Goal: Task Accomplishment & Management: Complete application form

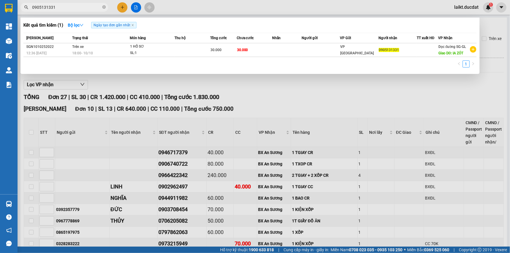
drag, startPoint x: 70, startPoint y: 7, endPoint x: 28, endPoint y: 6, distance: 41.8
click at [28, 6] on div "0905131331" at bounding box center [57, 7] width 114 height 9
paste input "35646647"
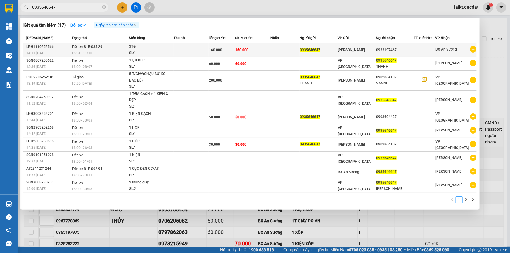
type input "0935646647"
click at [116, 49] on td "Trên xe 81E-035.29 18:31 [DATE]" at bounding box center [99, 50] width 59 height 14
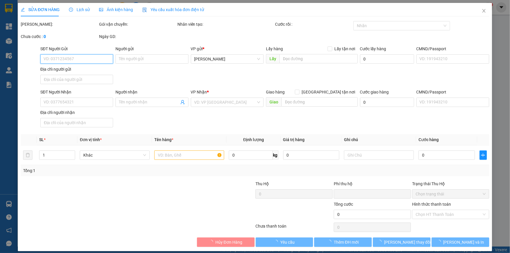
type input "0935646647"
type input "0933197467"
type input "0"
type input "160.000"
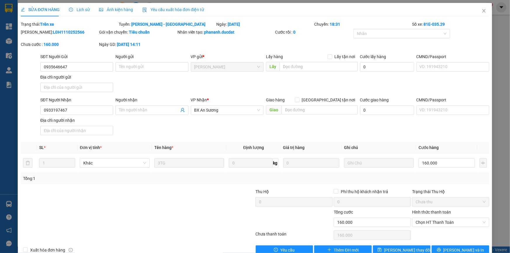
click at [74, 9] on span "Lịch sử" at bounding box center [79, 9] width 21 height 5
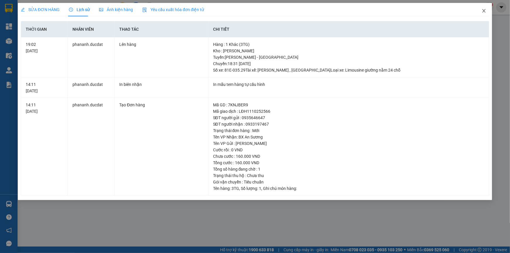
click at [484, 9] on icon "close" at bounding box center [484, 10] width 5 height 5
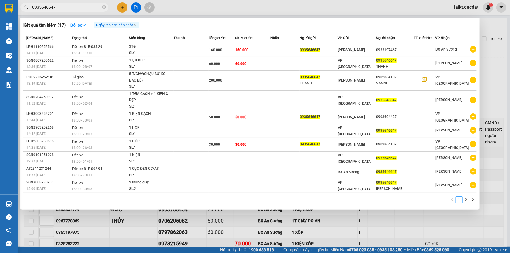
click at [68, 8] on input "0935646647" at bounding box center [66, 7] width 69 height 6
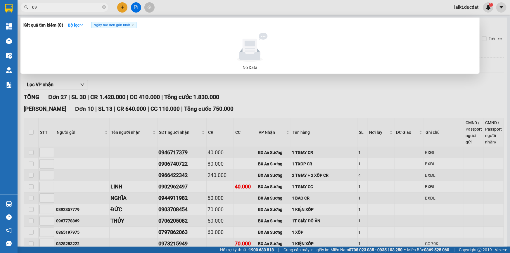
type input "0"
click at [36, 8] on input "CAT LÁI" at bounding box center [66, 7] width 69 height 6
drag, startPoint x: 55, startPoint y: 7, endPoint x: 23, endPoint y: 7, distance: 31.6
click at [23, 8] on span "CÁT LÁI" at bounding box center [64, 7] width 88 height 9
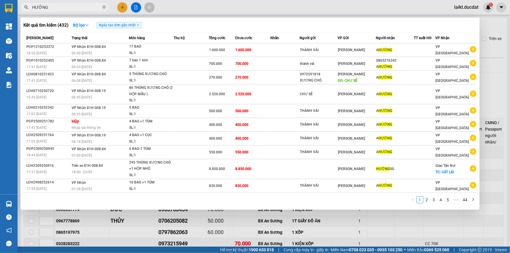
type input "HƯỞNG"
